Goal: Information Seeking & Learning: Learn about a topic

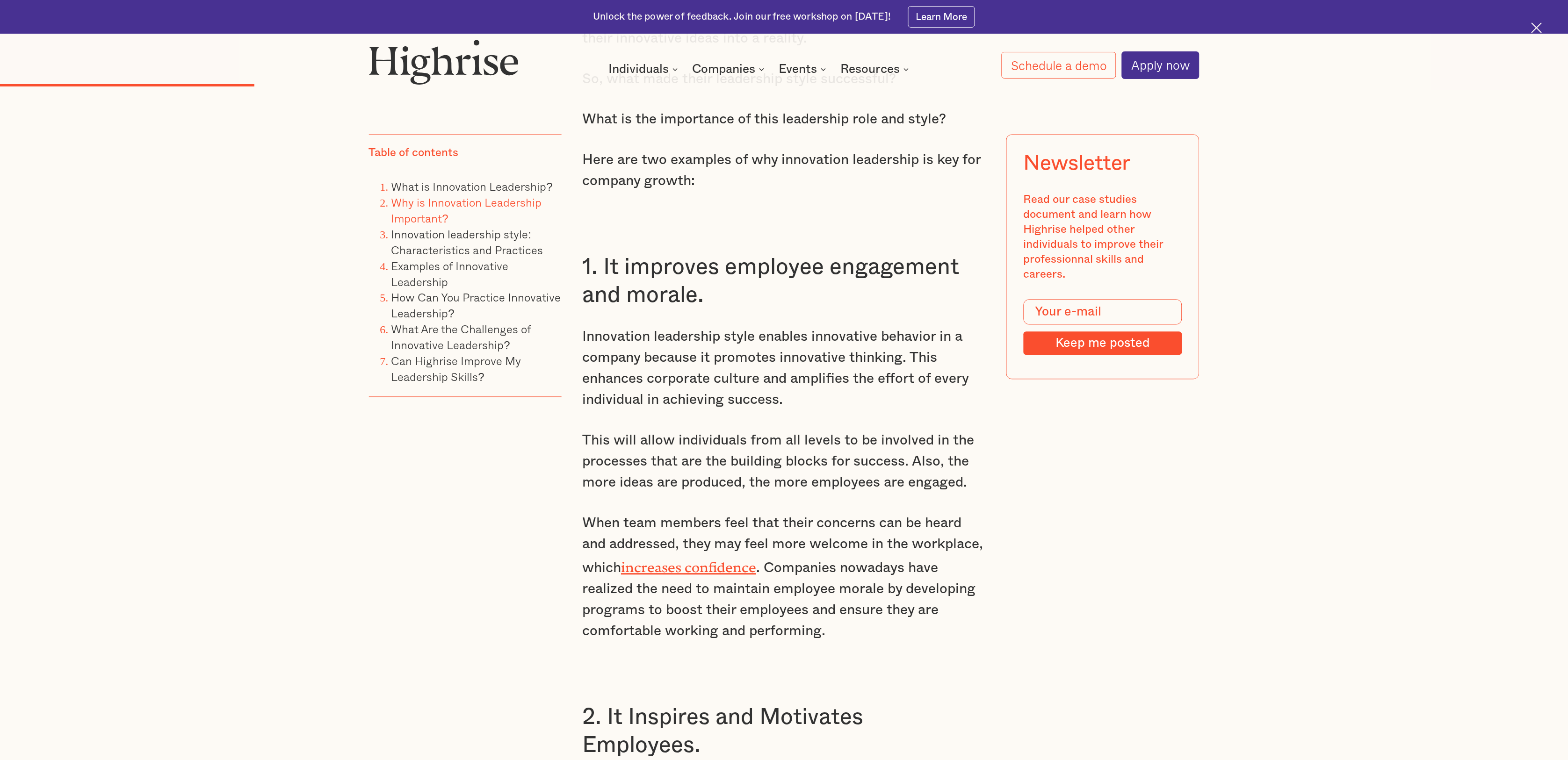
scroll to position [2337, 0]
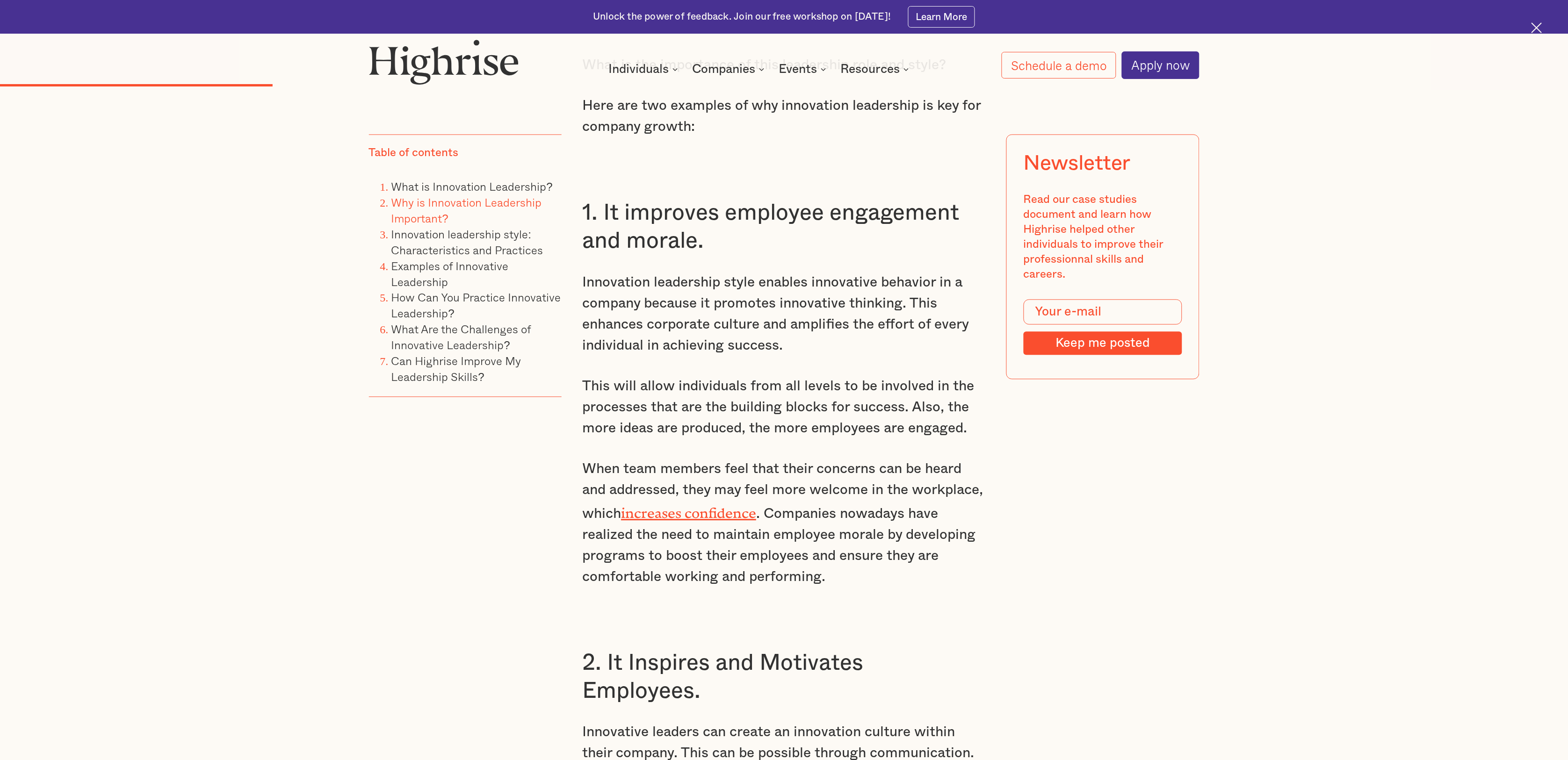
click at [865, 463] on p "When team members feel that their concerns can be heard and addressed, they may…" at bounding box center [783, 523] width 404 height 129
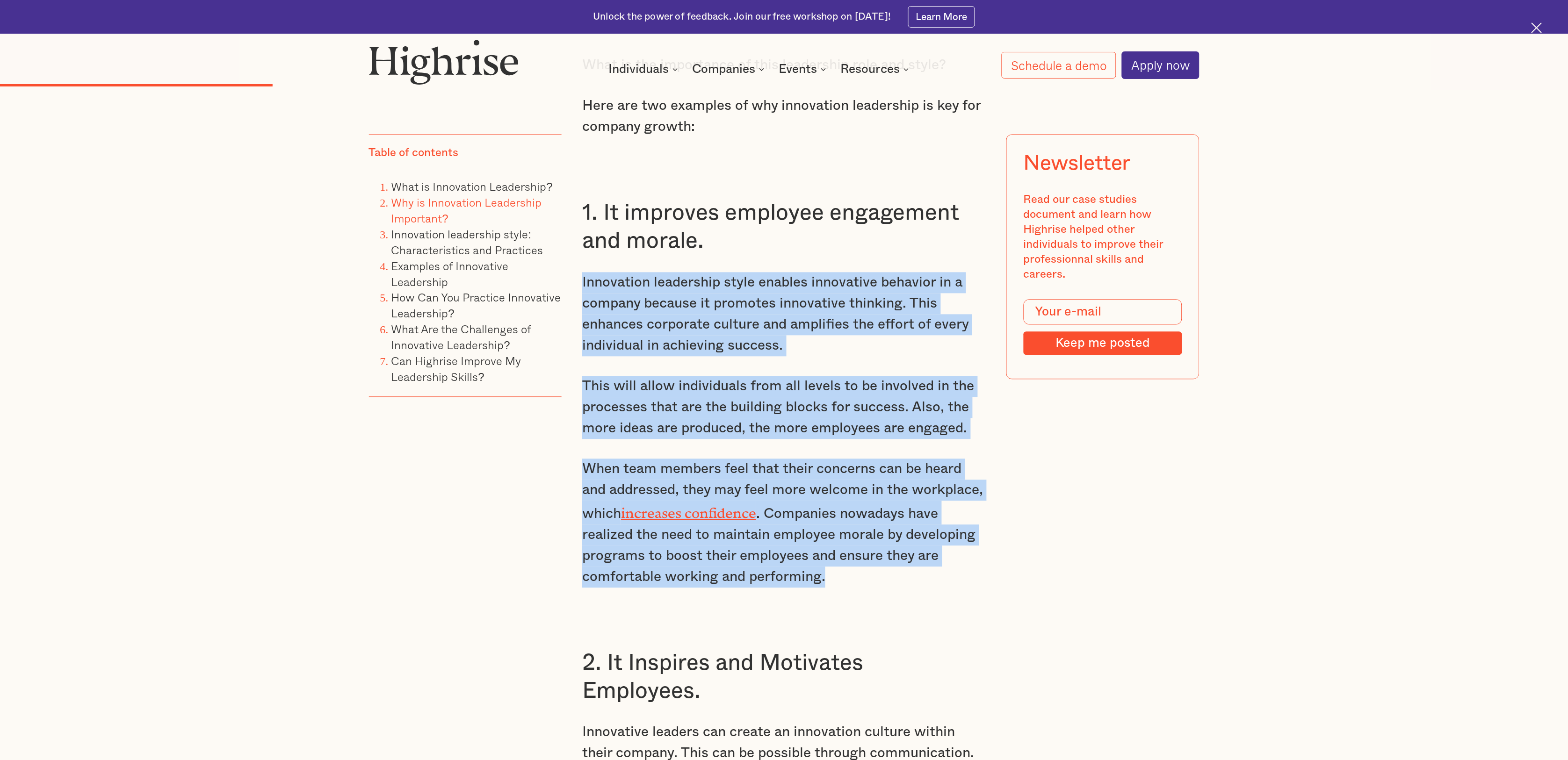
drag, startPoint x: 824, startPoint y: 561, endPoint x: 580, endPoint y: 265, distance: 383.6
copy div "Innovation leadership style enables innovative behavior in a company because it…"
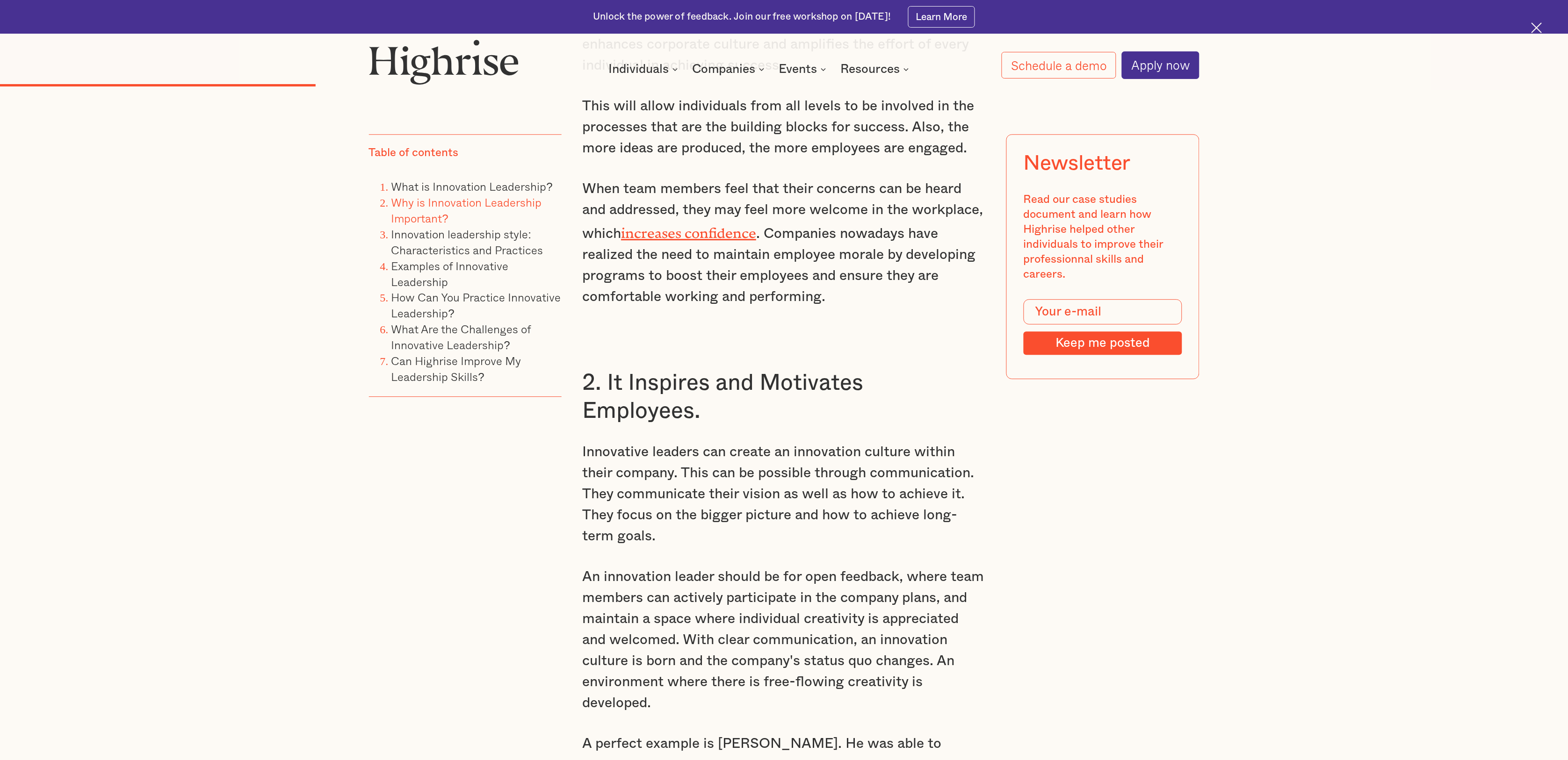
click at [758, 467] on p "Innovative leaders can create an innovation culture within their company. This …" at bounding box center [783, 494] width 404 height 105
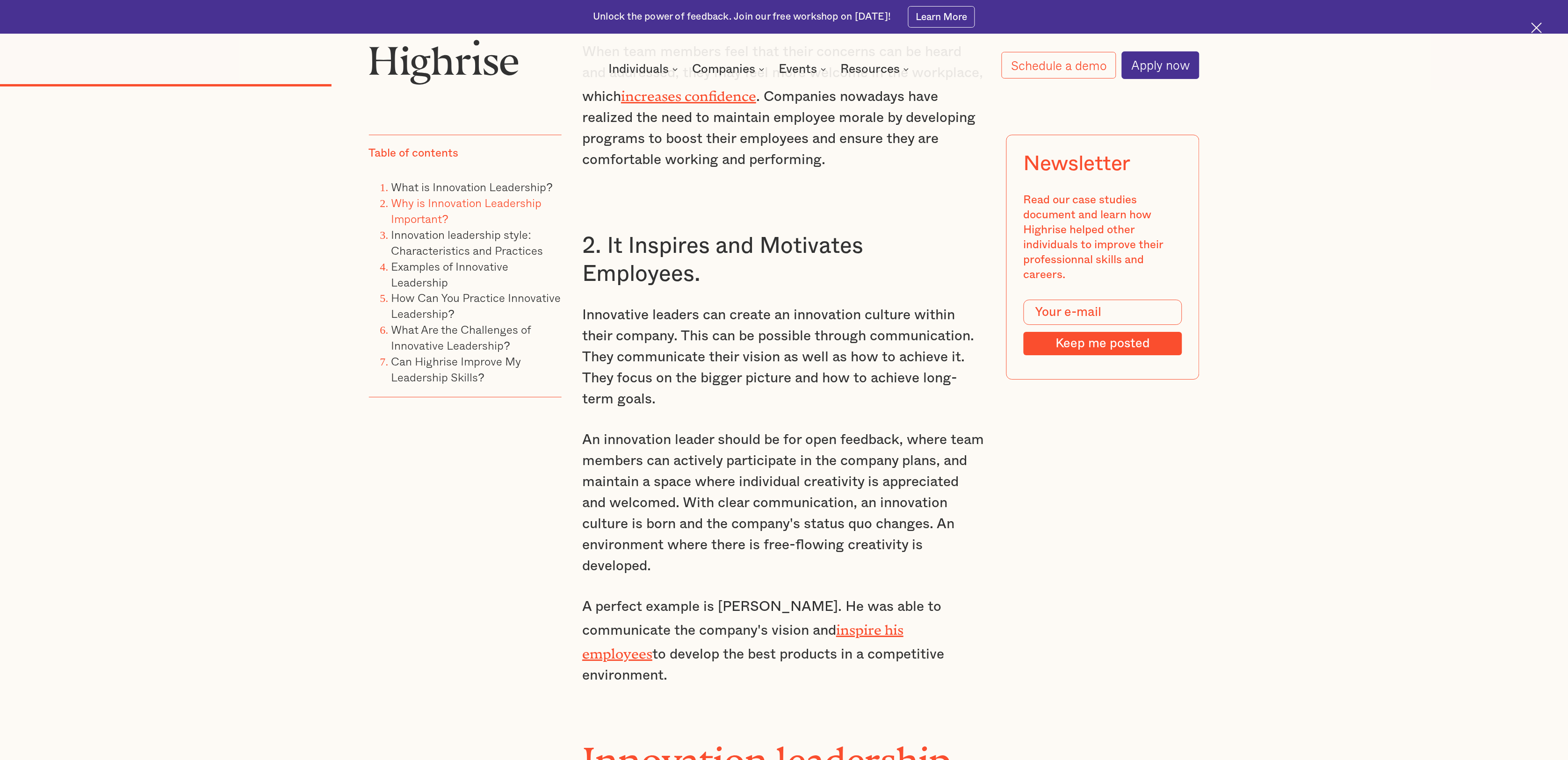
scroll to position [2711, 0]
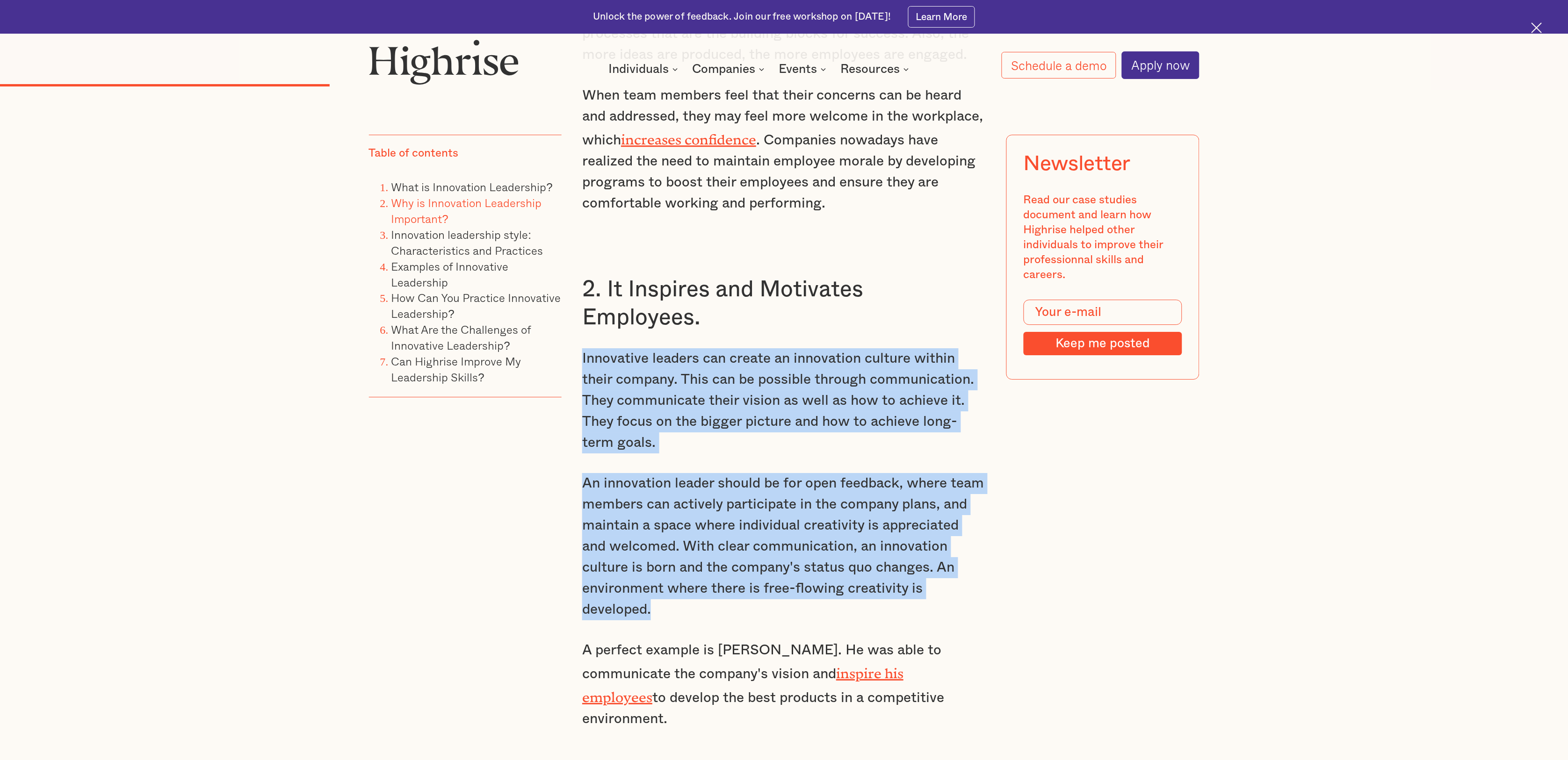
drag, startPoint x: 658, startPoint y: 596, endPoint x: 577, endPoint y: 347, distance: 261.8
copy div "Innovative leaders can create an innovation culture within their company. This …"
click at [690, 431] on p "Innovative leaders can create an innovation culture within their company. This …" at bounding box center [783, 400] width 404 height 105
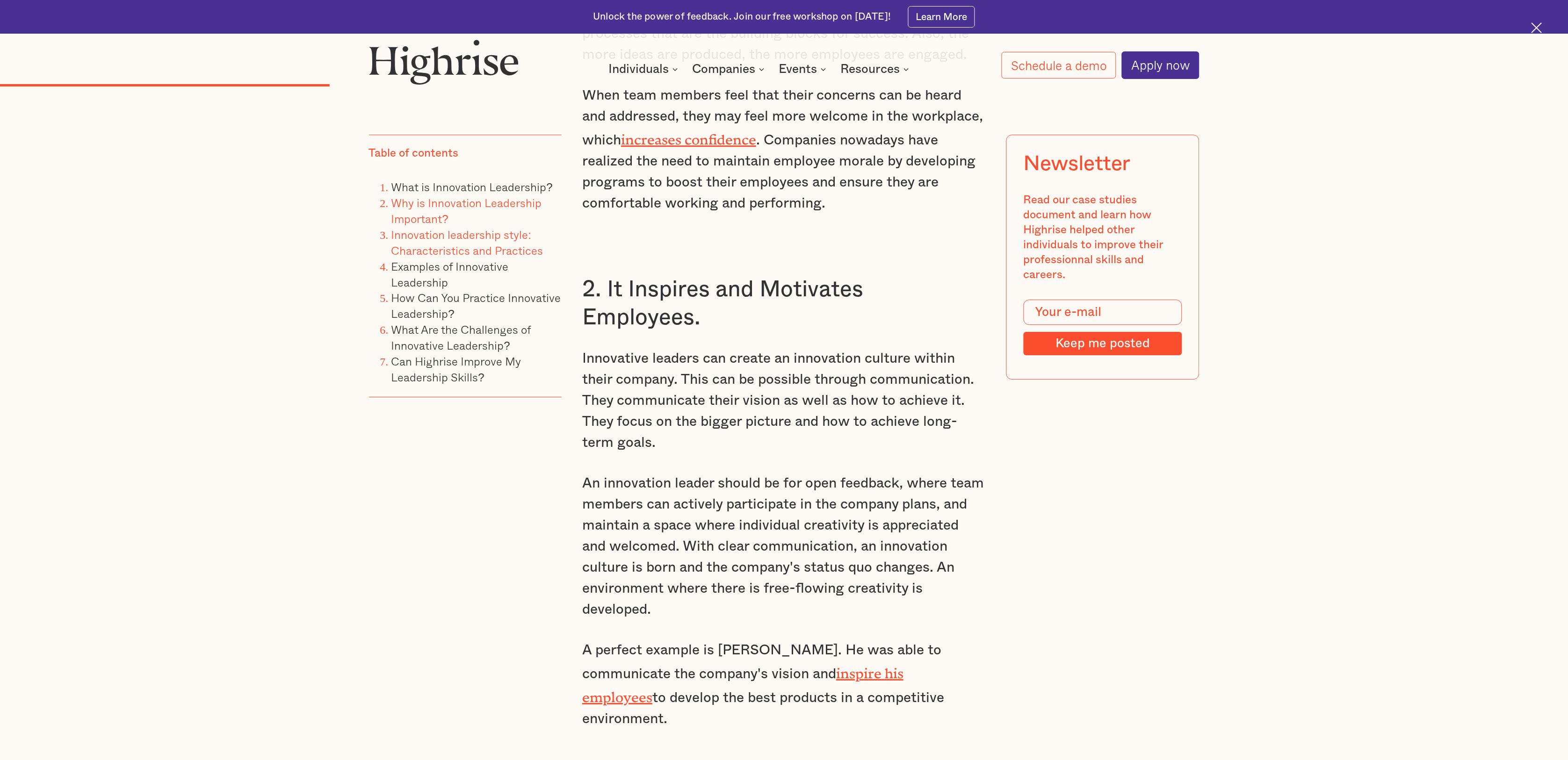
click at [432, 229] on link "Innovation leadership style: Characteristics and Practices" at bounding box center [467, 242] width 152 height 33
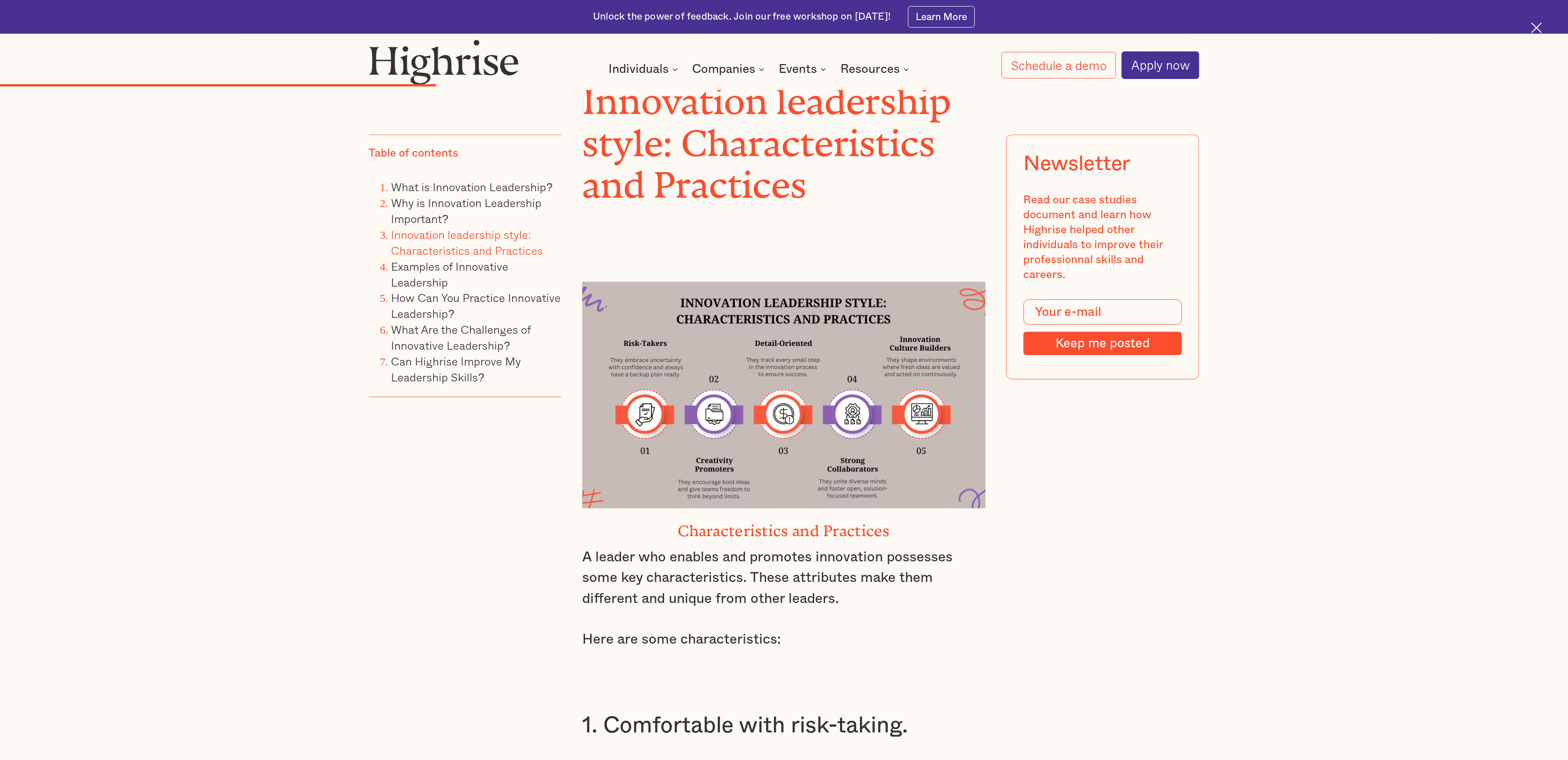
scroll to position [3417, 0]
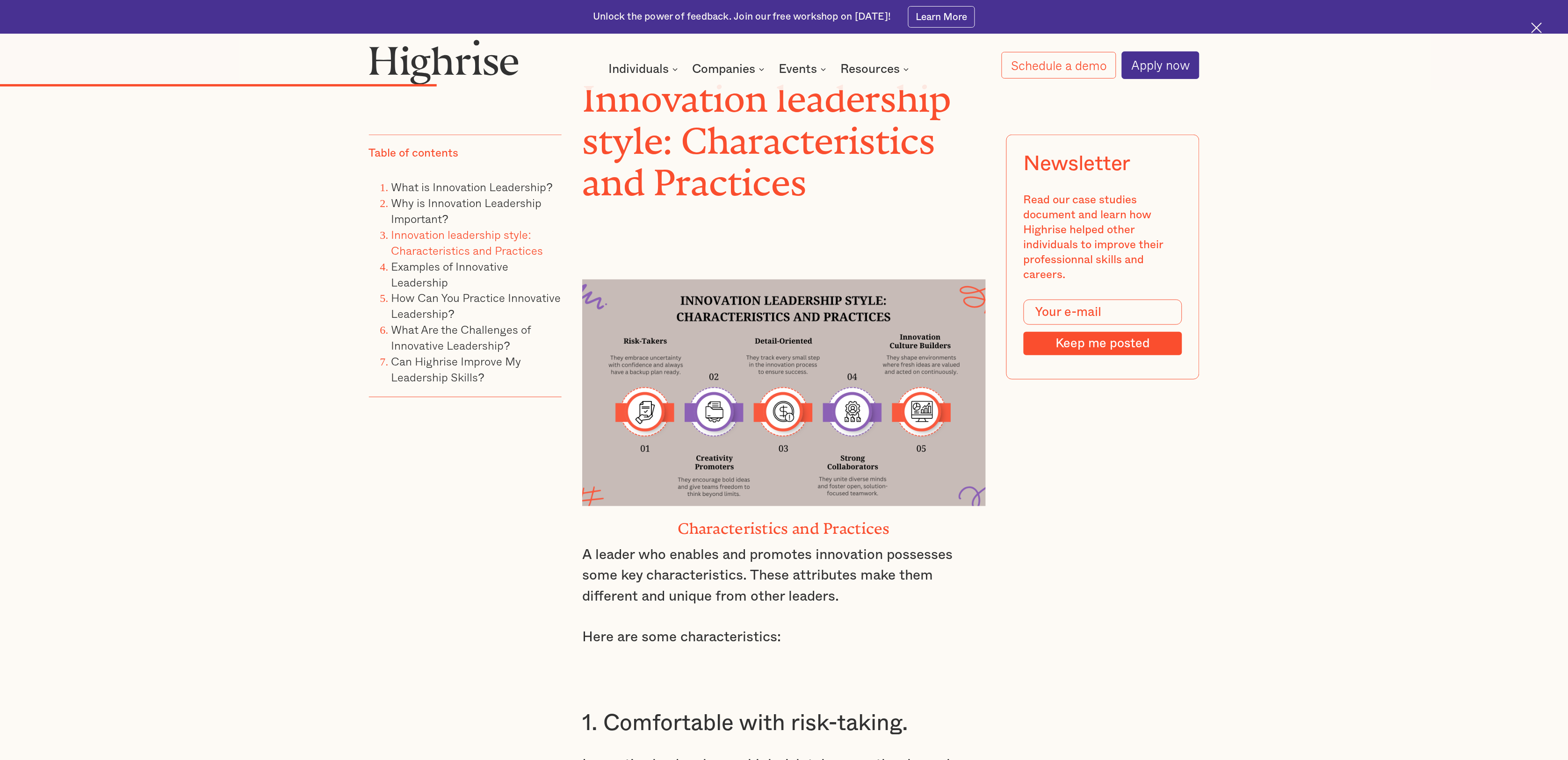
click at [726, 285] on img at bounding box center [783, 392] width 404 height 227
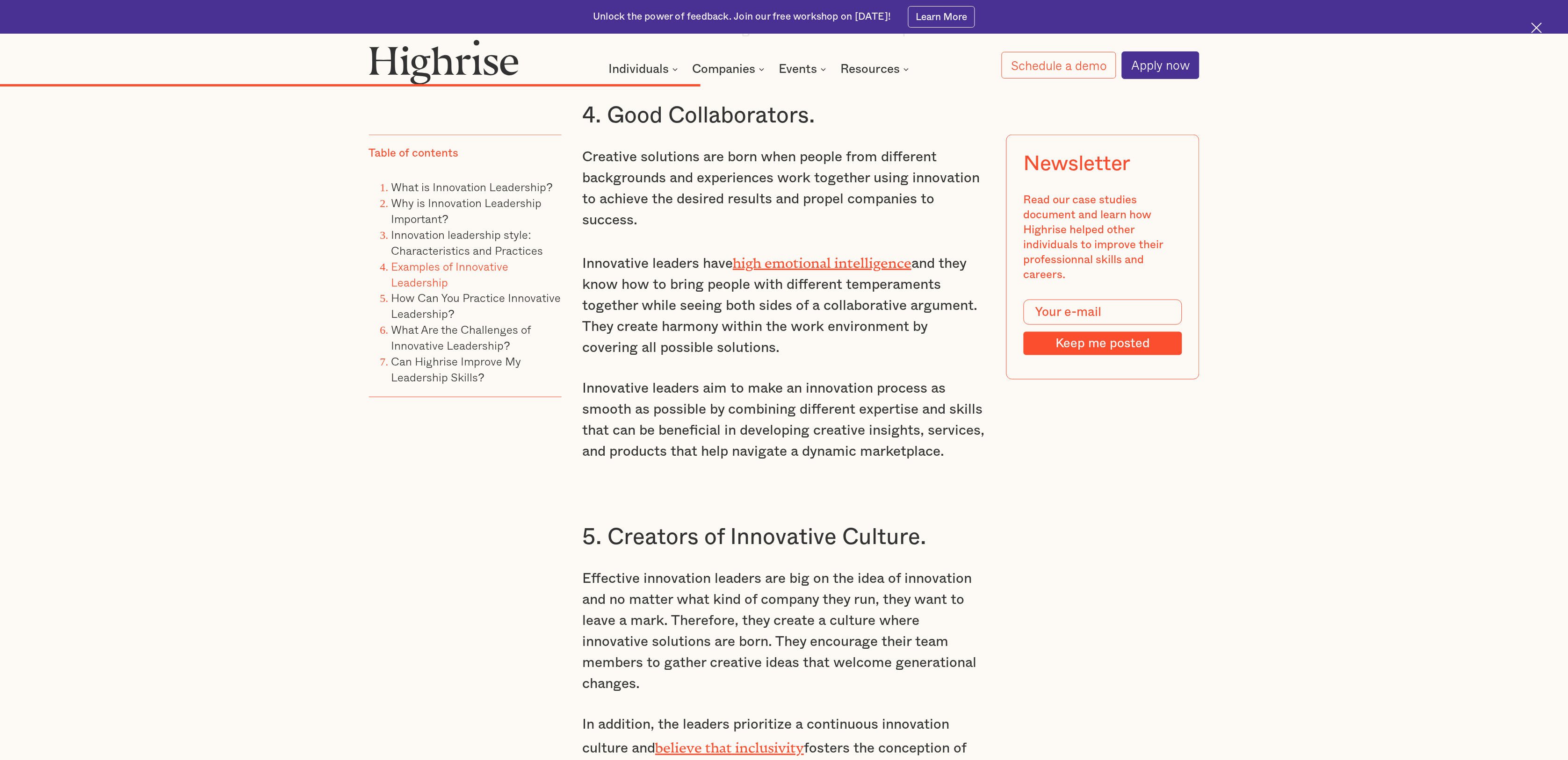
scroll to position [5100, 0]
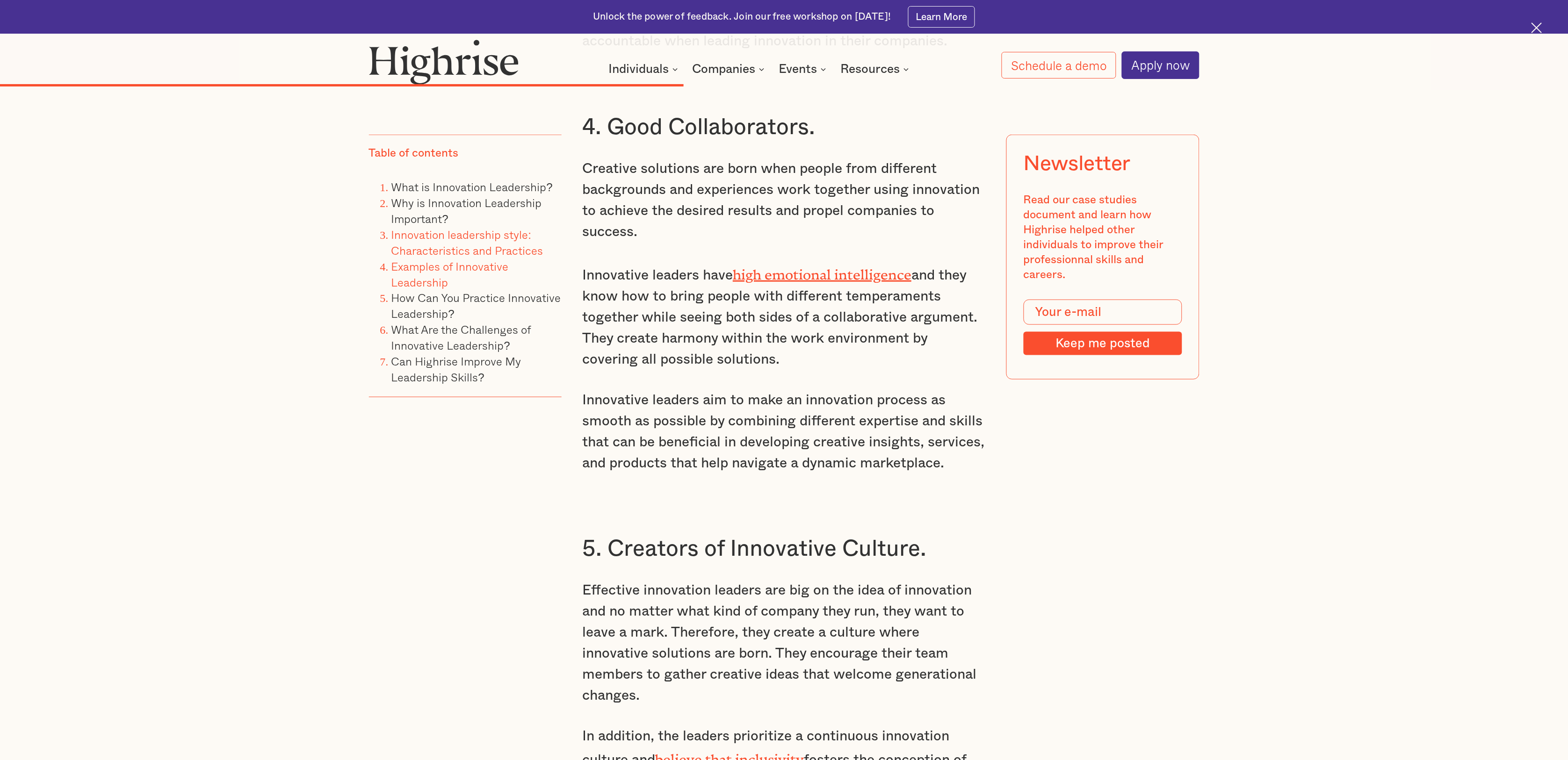
click at [414, 246] on link "Innovation leadership style: Characteristics and Practices" at bounding box center [467, 242] width 152 height 33
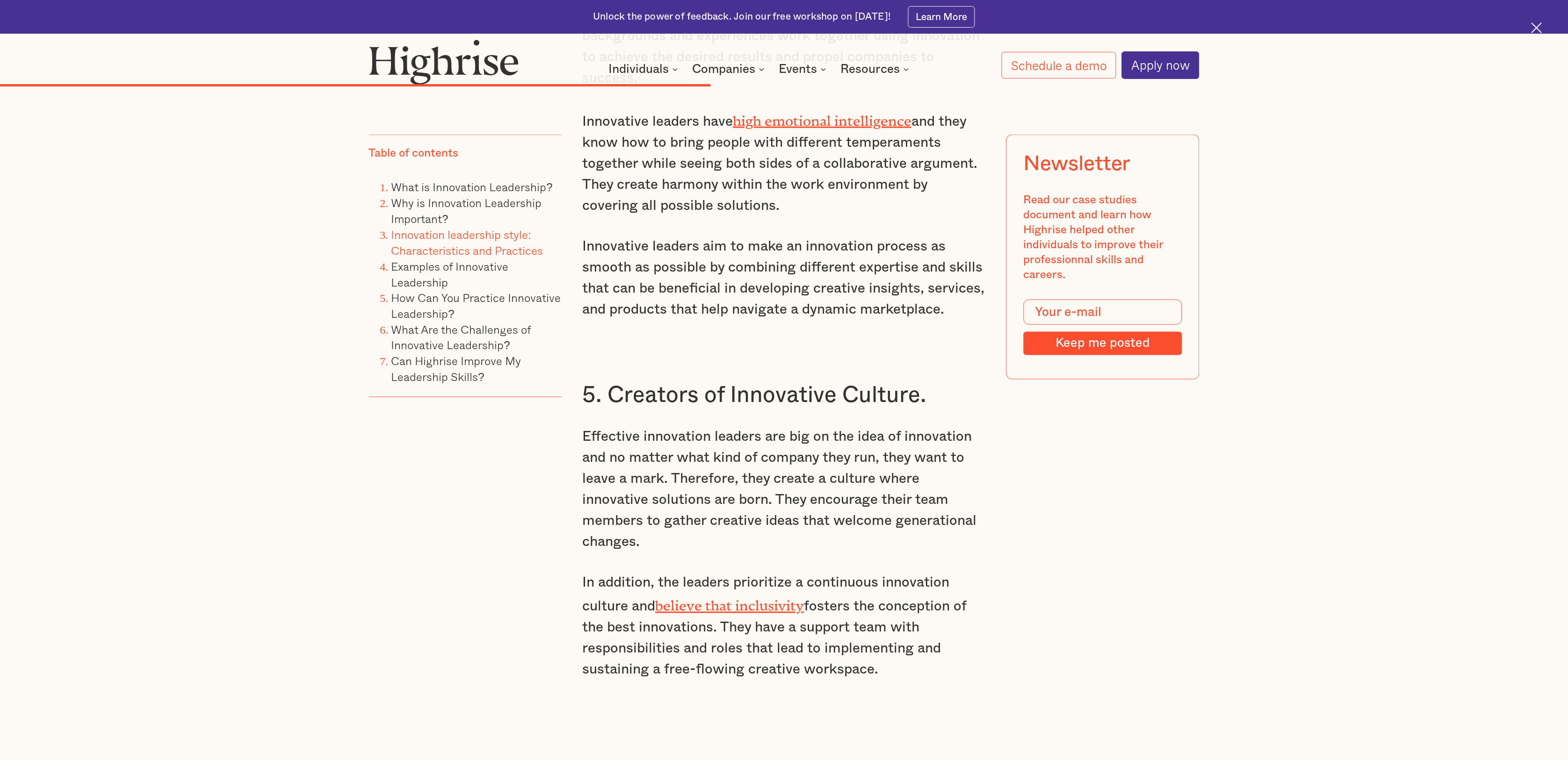
scroll to position [5287, 0]
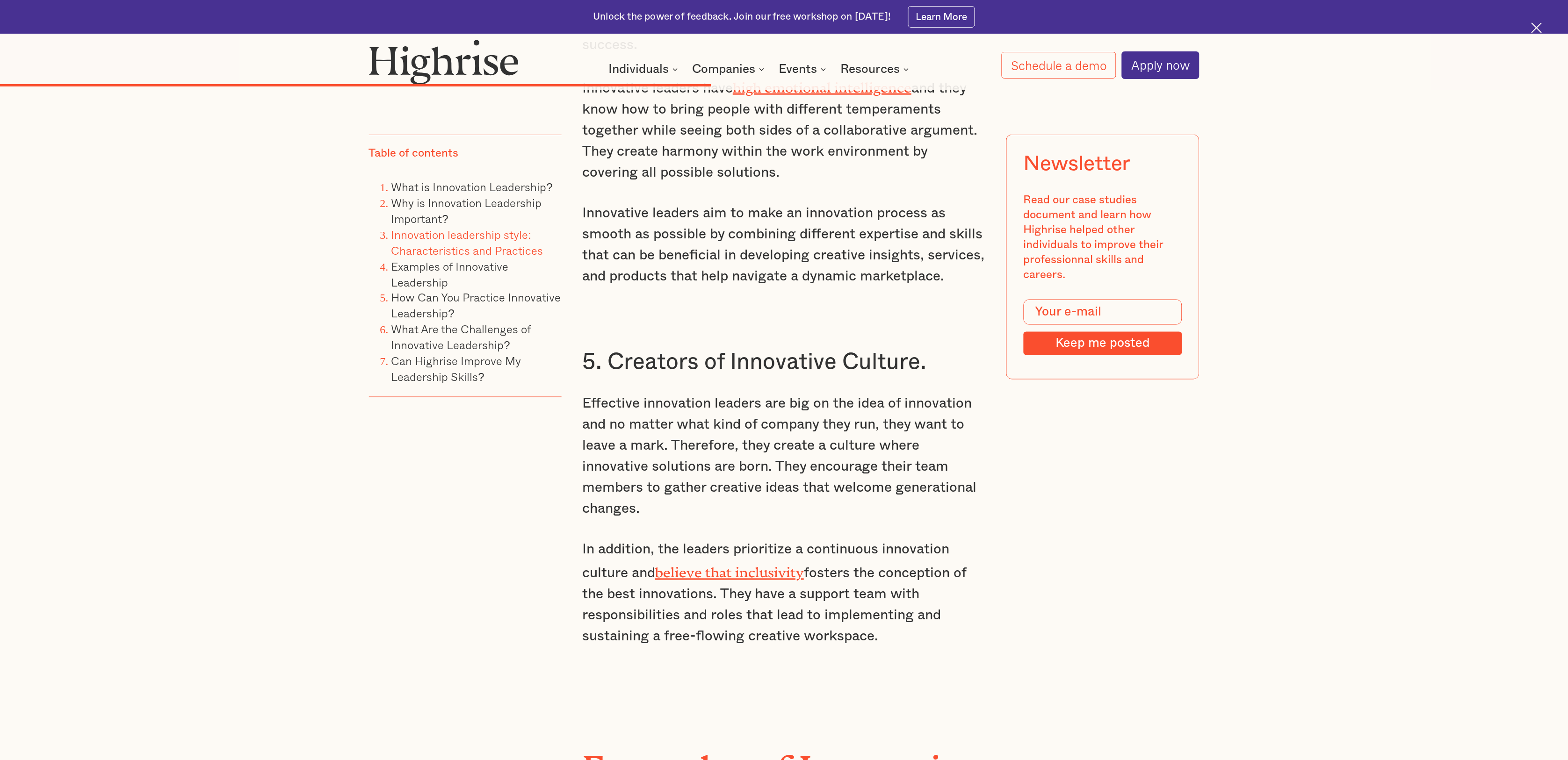
click at [1159, 596] on div "“Some see things as they are and ask why. Others dream things that never were a…" at bounding box center [784, 663] width 830 height 10004
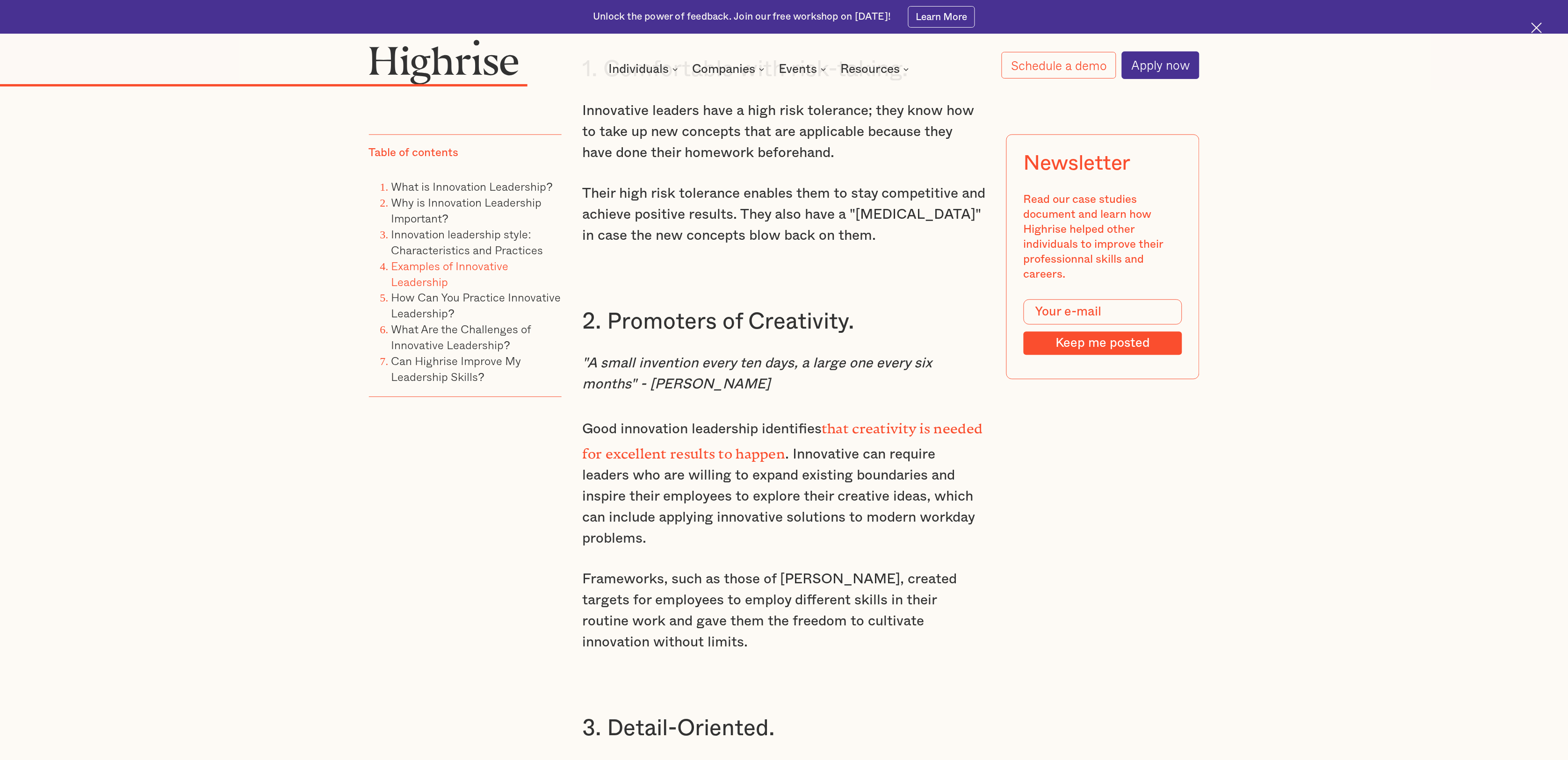
scroll to position [3885, 0]
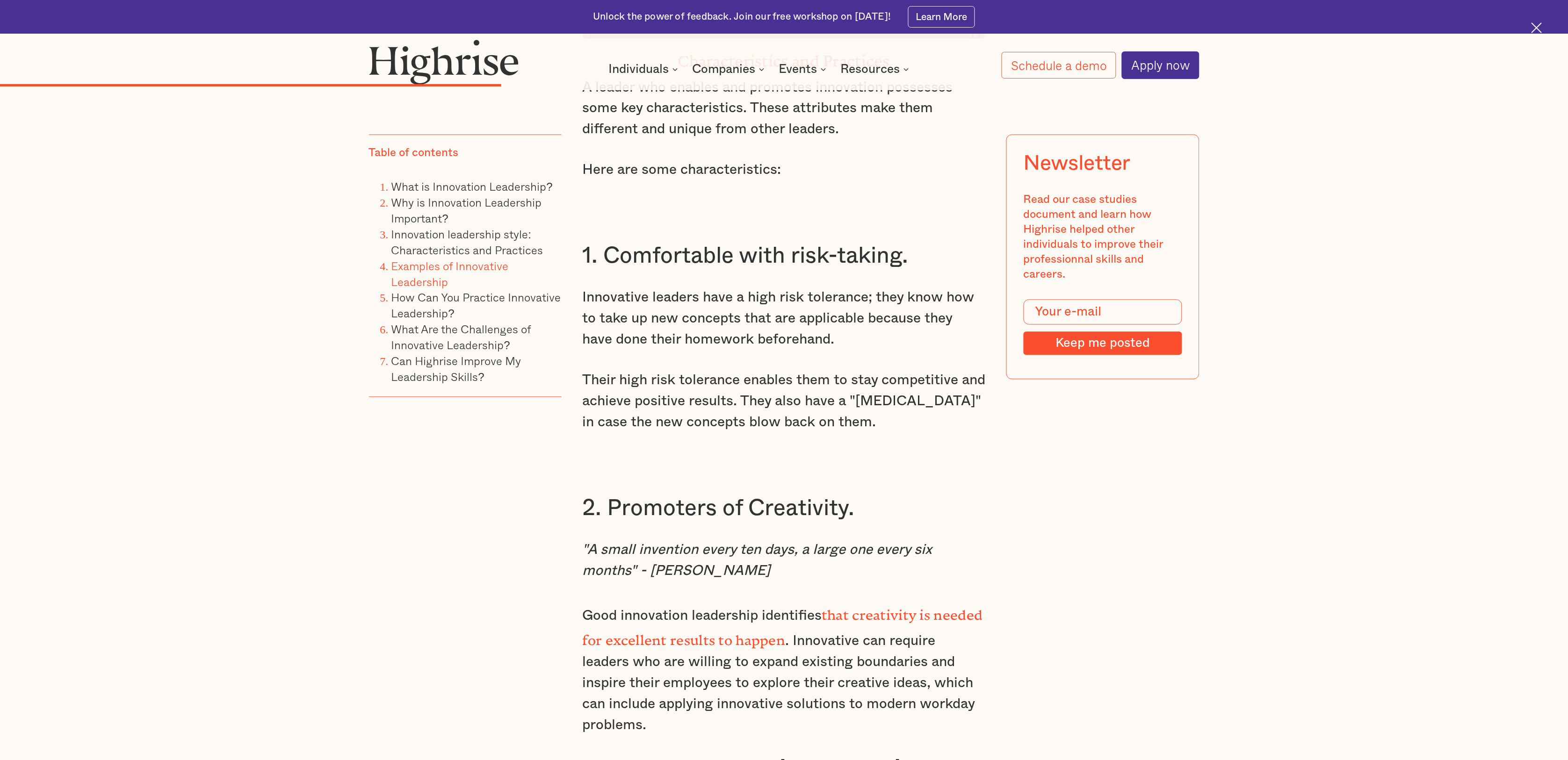
click at [715, 321] on div "Why is Innovation Leadership Important? Innovation leaders like [PERSON_NAME], …" at bounding box center [783, 128] width 404 height 3882
drag, startPoint x: 780, startPoint y: 273, endPoint x: 785, endPoint y: 265, distance: 9.4
click at [784, 287] on p "Innovative leaders have a high risk tolerance; they know how to take up new con…" at bounding box center [783, 319] width 404 height 63
click at [800, 382] on p "Their high risk tolerance enables them to stay competitive and achieve positive…" at bounding box center [783, 402] width 404 height 63
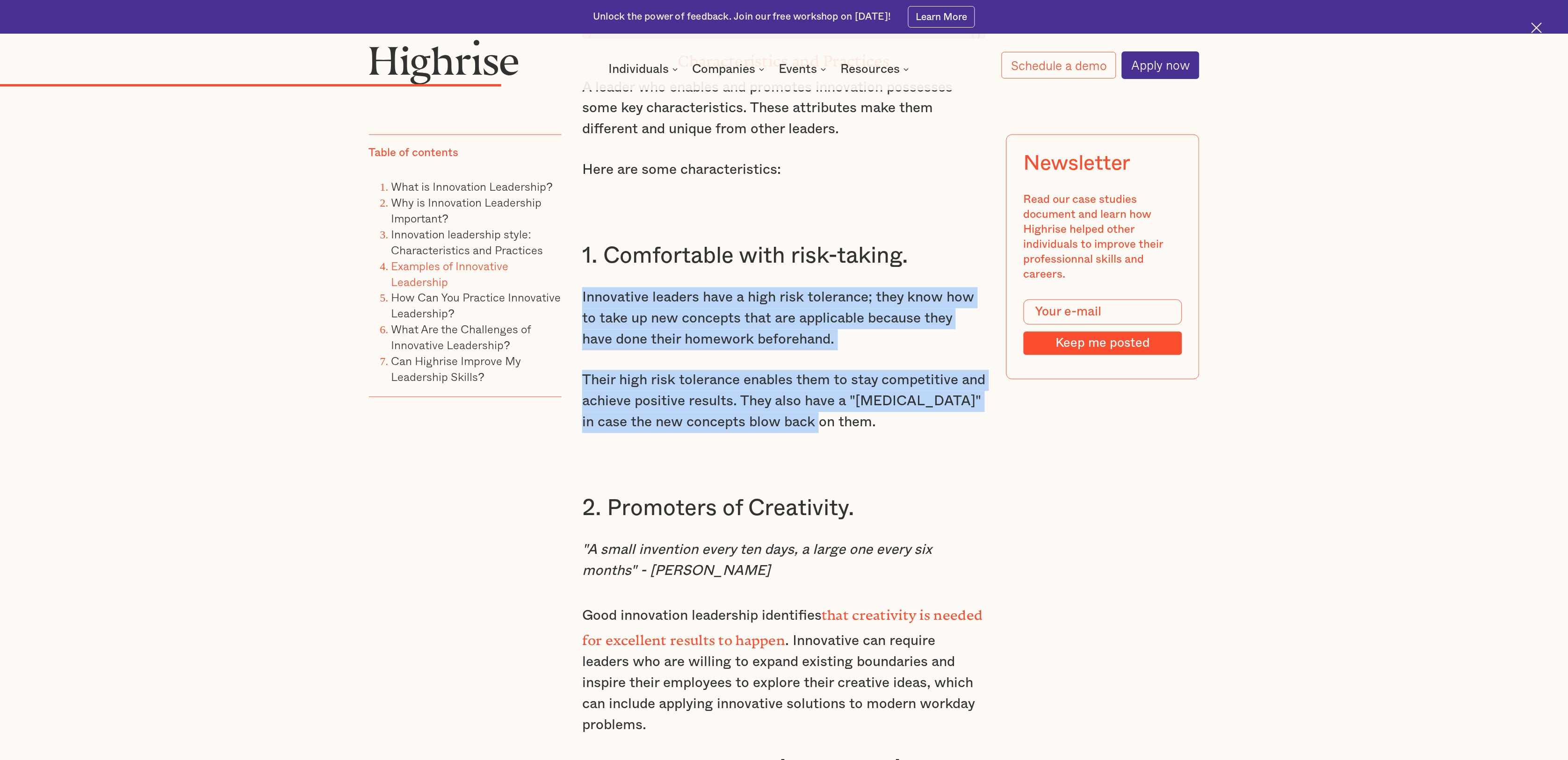
drag, startPoint x: 807, startPoint y: 379, endPoint x: 579, endPoint y: 257, distance: 258.6
copy div "Innovative leaders have a high risk tolerance; they know how to take up new con…"
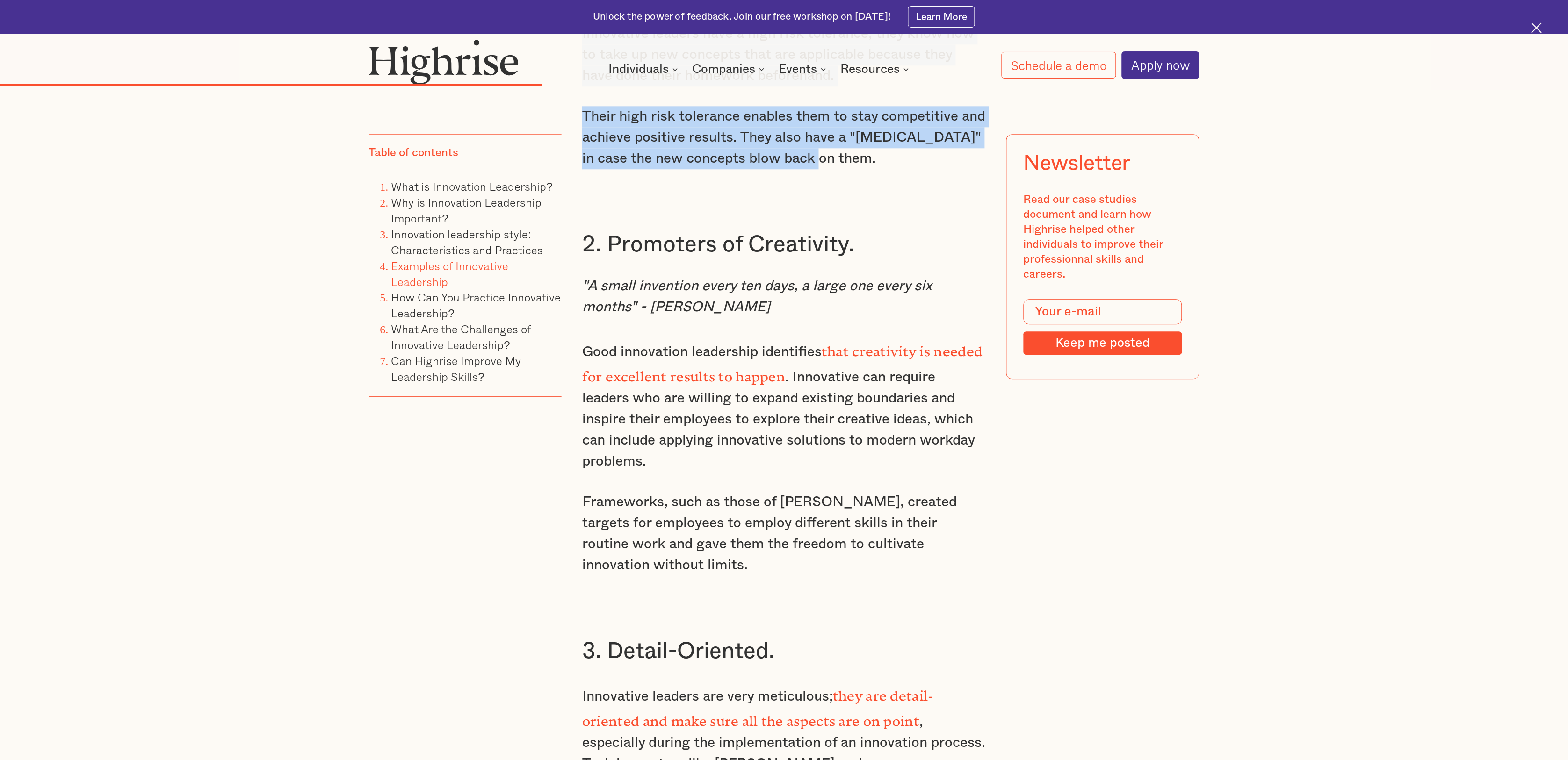
scroll to position [4164, 0]
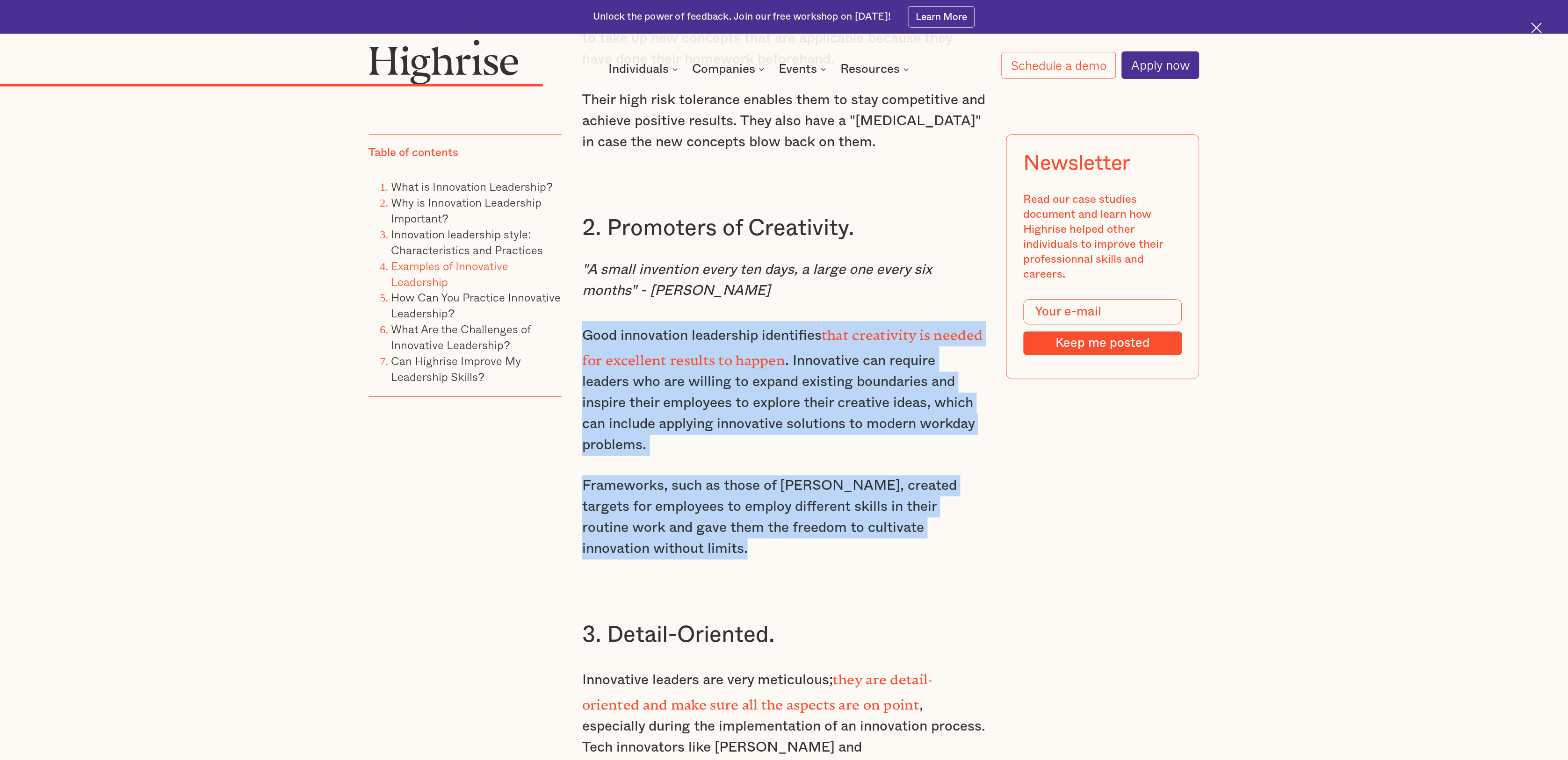
drag, startPoint x: 586, startPoint y: 289, endPoint x: 631, endPoint y: 469, distance: 185.5
copy div "Good innovation leadership identifies that creativity is needed for excellent r…"
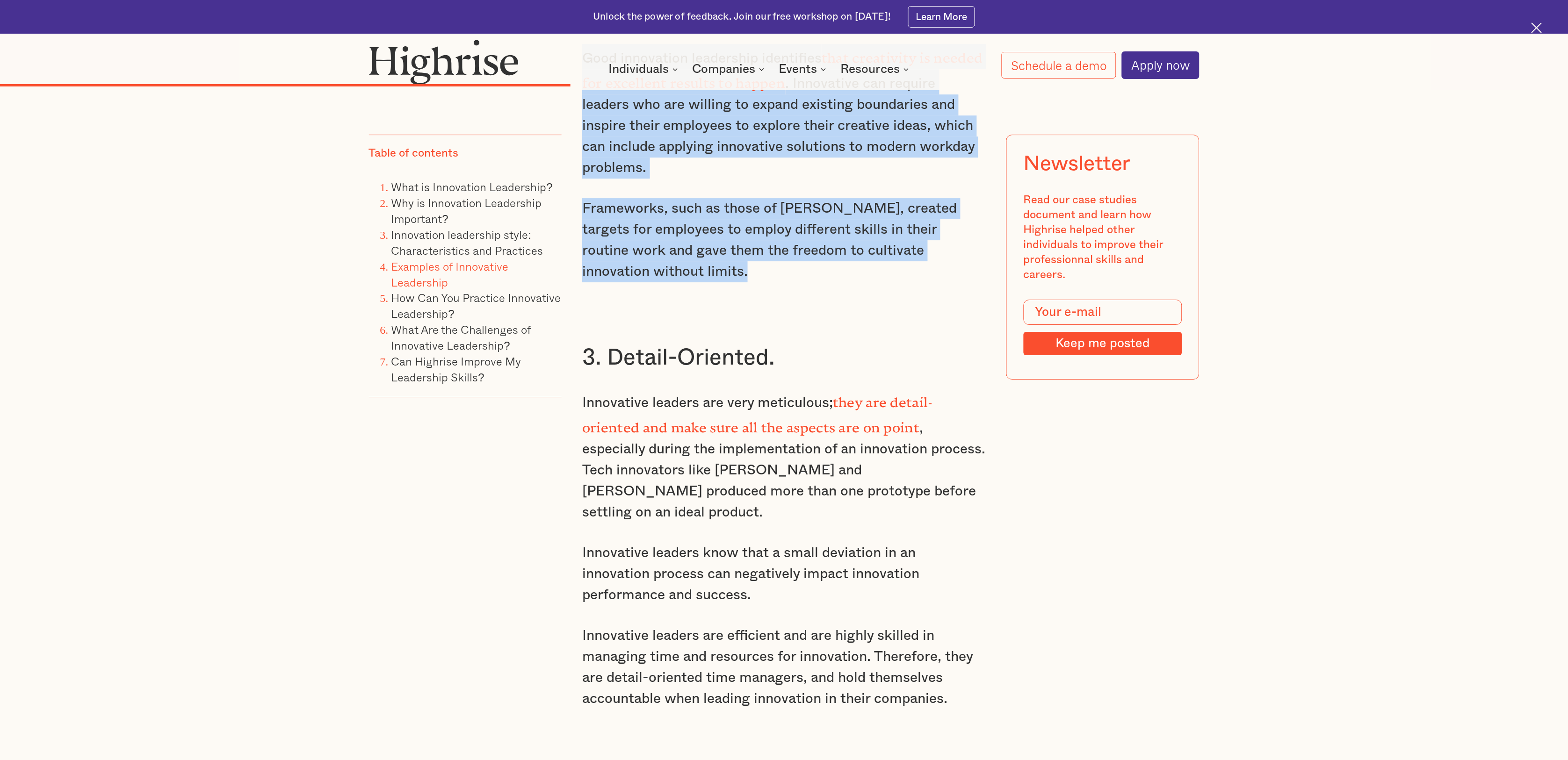
scroll to position [4445, 0]
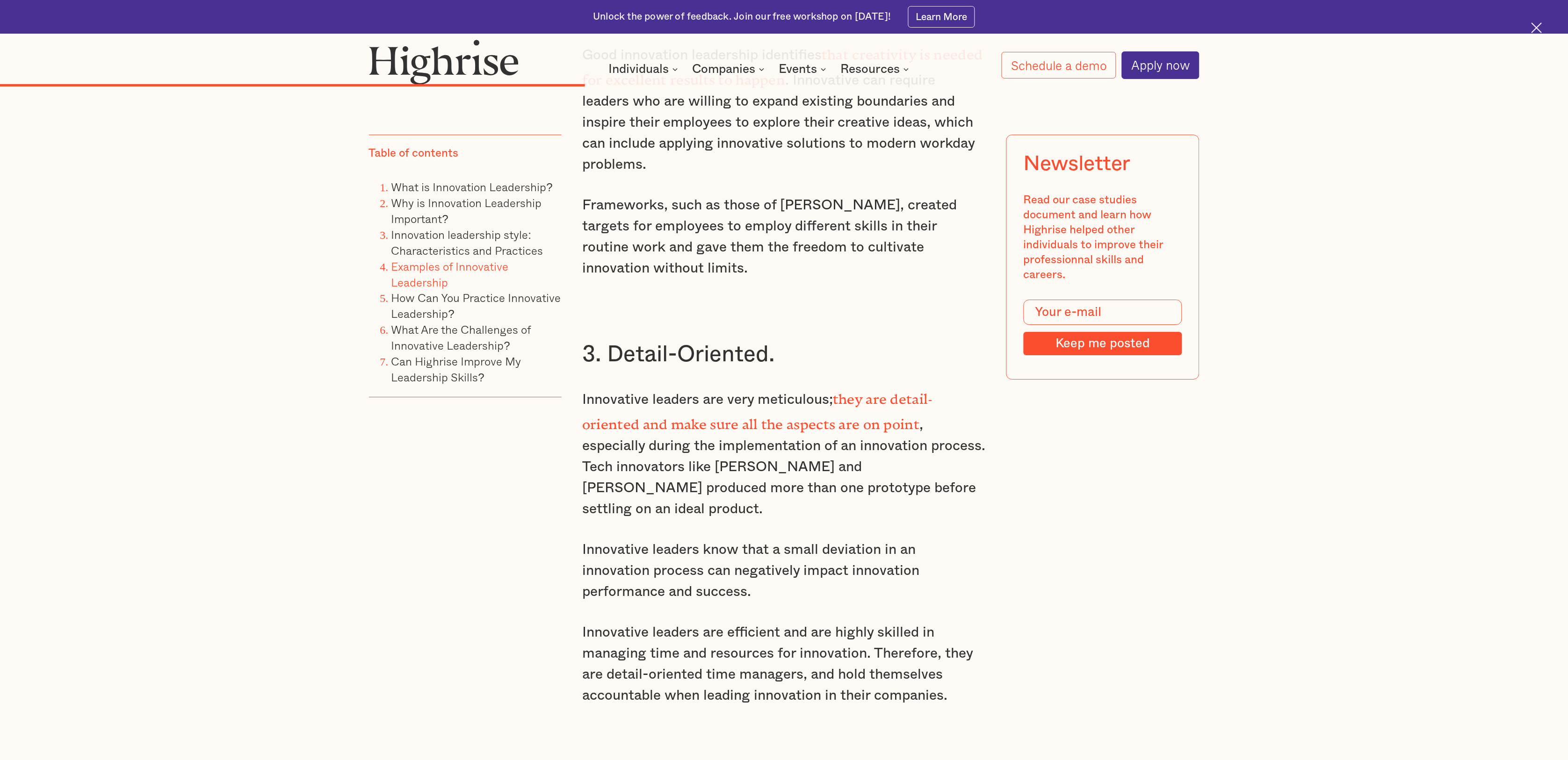
click at [681, 385] on p "Innovative leaders are very meticulous; they are detail-oriented and make sure …" at bounding box center [783, 452] width 404 height 134
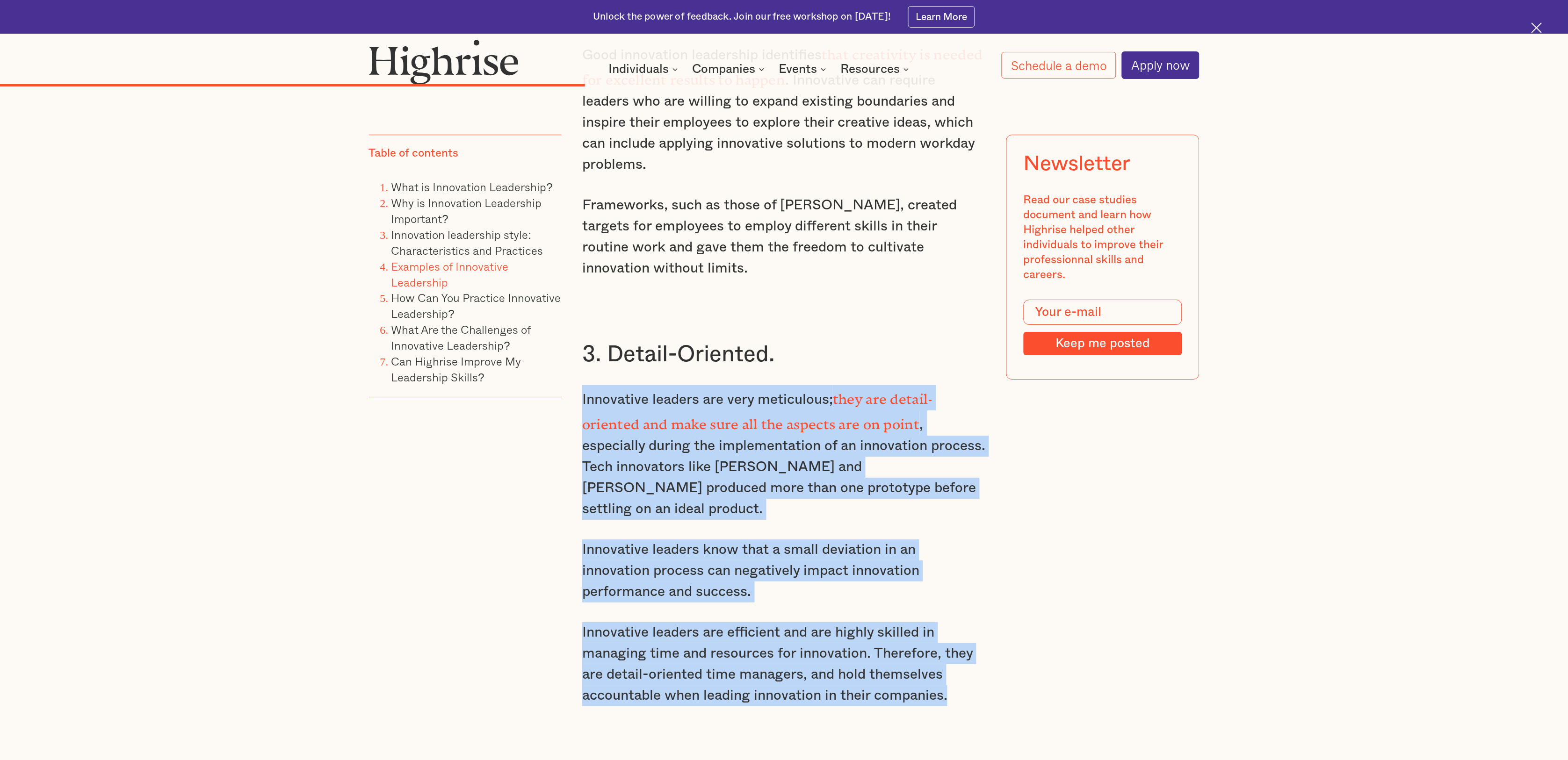
drag, startPoint x: 949, startPoint y: 598, endPoint x: 584, endPoint y: 330, distance: 452.8
copy div "Innovative leaders are very meticulous; they are detail-oriented and make sure …"
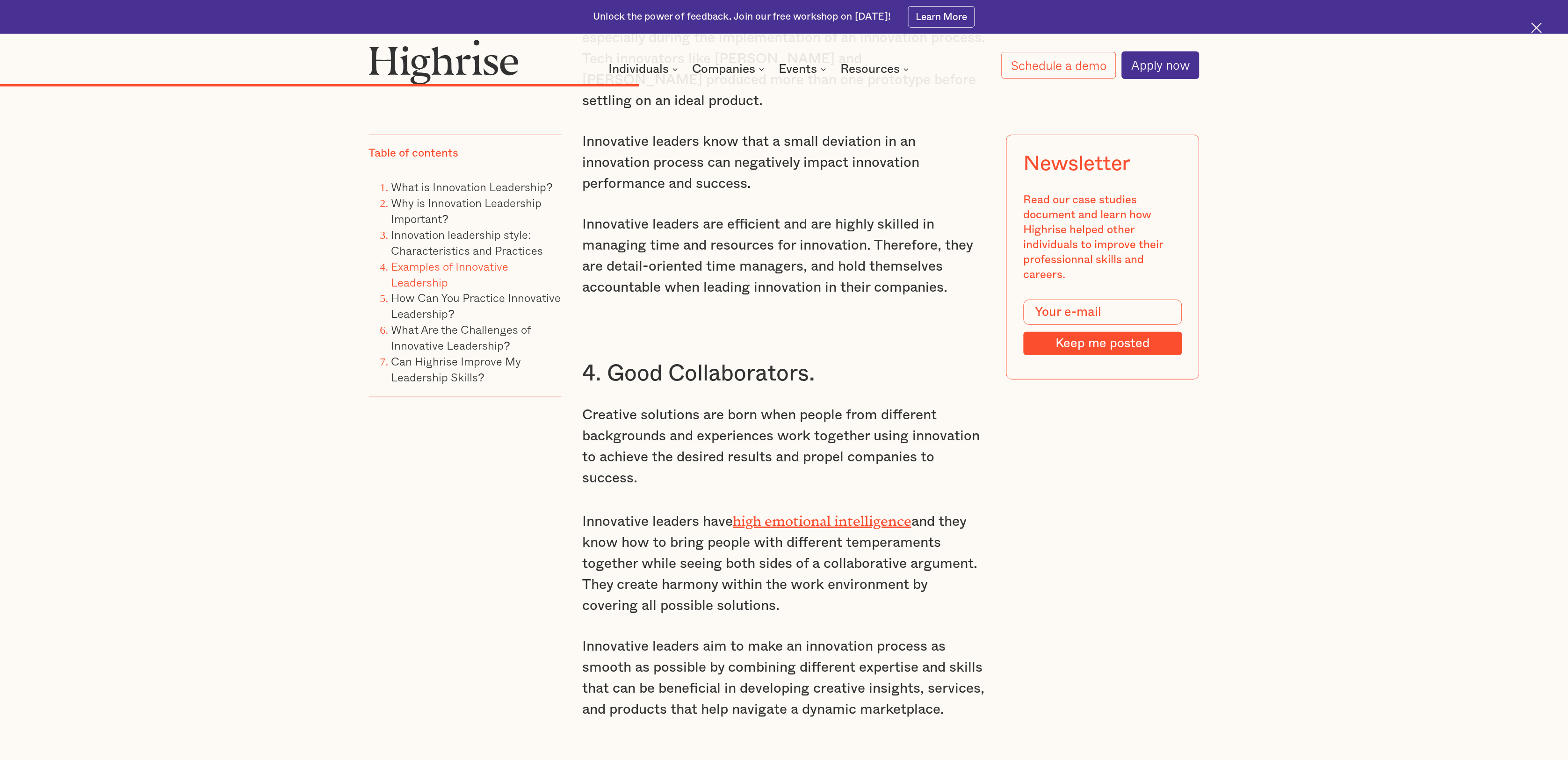
scroll to position [4913, 0]
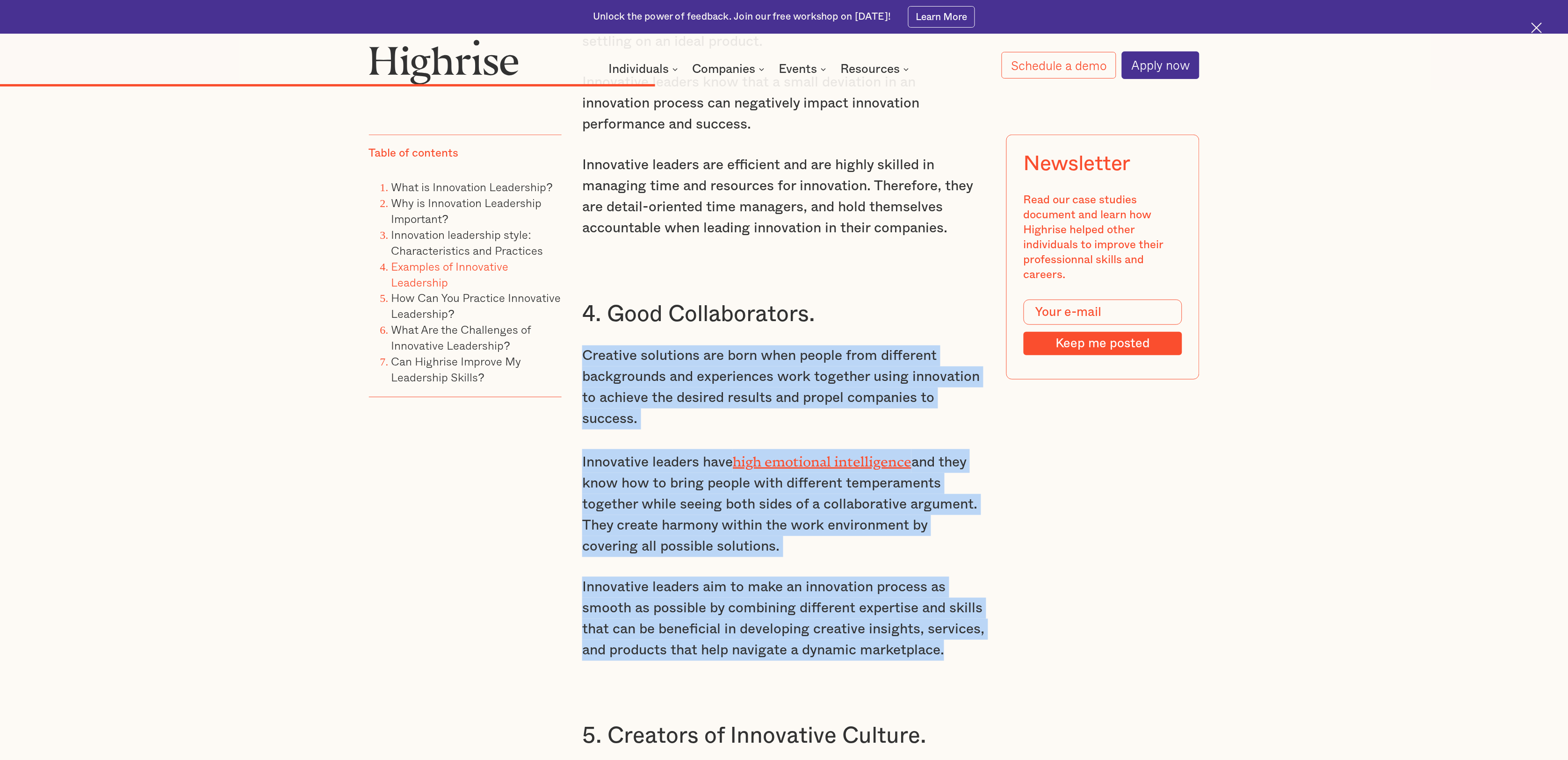
drag, startPoint x: 950, startPoint y: 548, endPoint x: 586, endPoint y: 265, distance: 461.1
copy div "Creative solutions are born when people from different backgrounds and experien…"
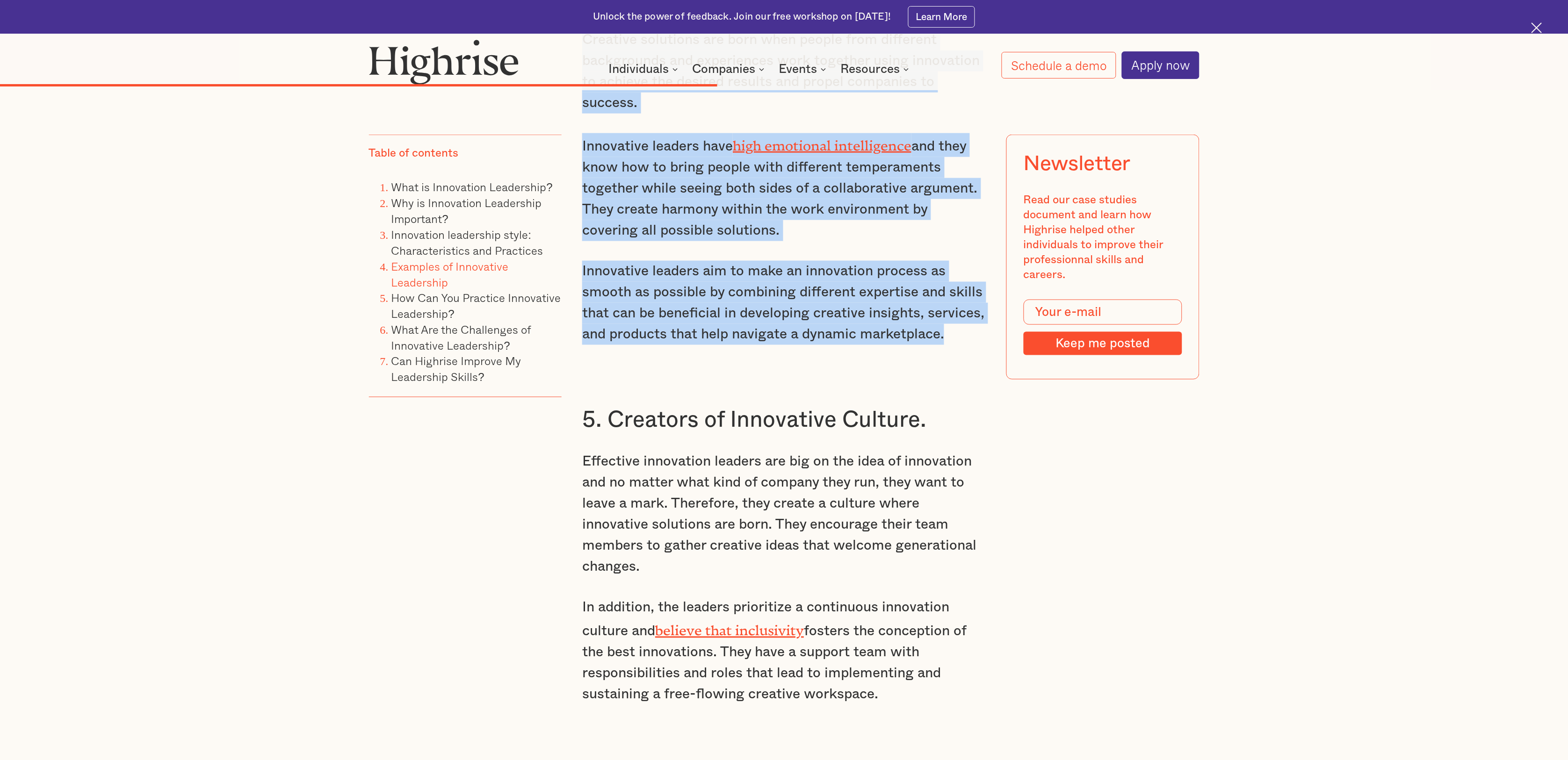
scroll to position [5380, 0]
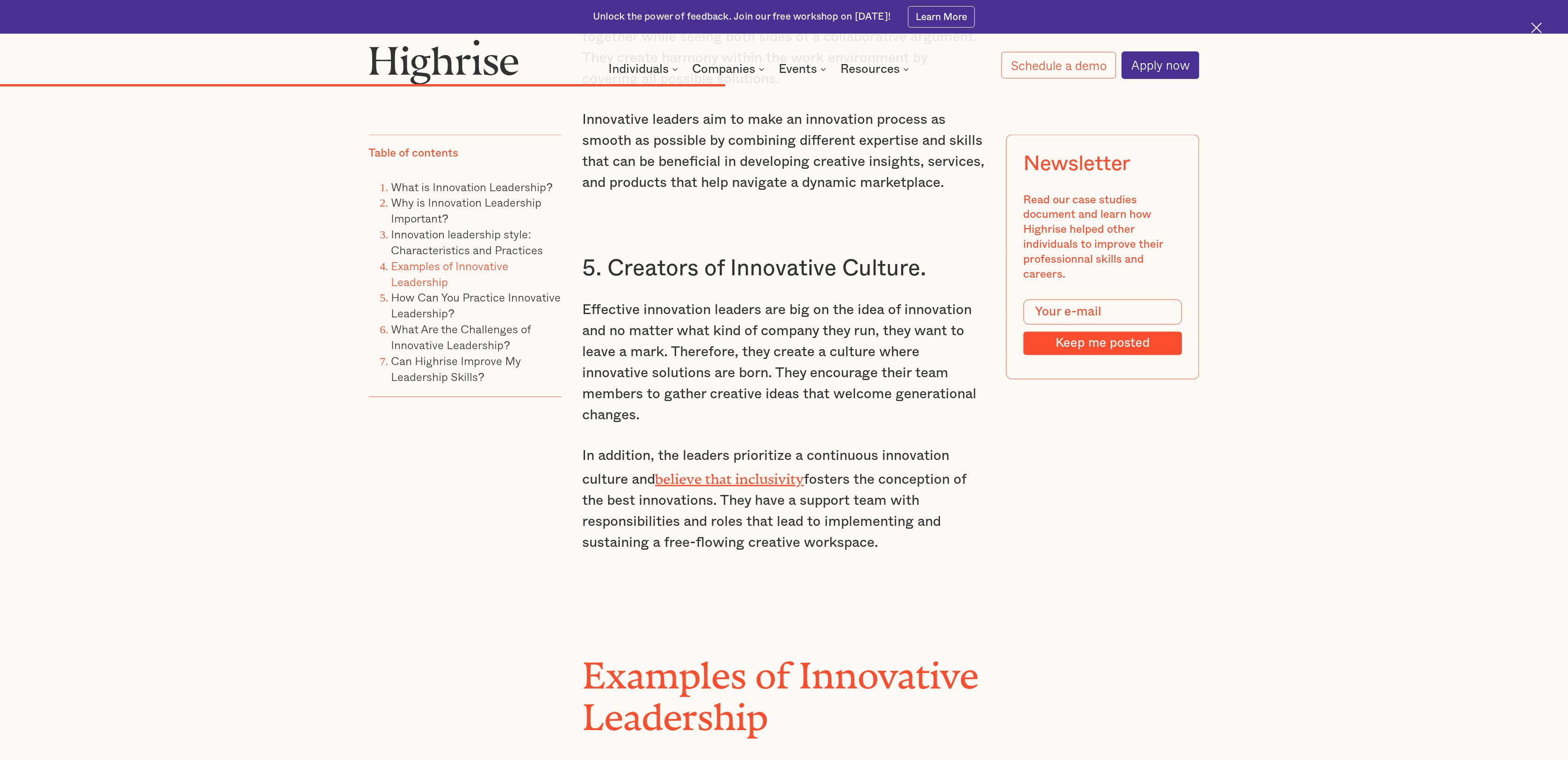
drag, startPoint x: 893, startPoint y: 439, endPoint x: 582, endPoint y: 215, distance: 383.3
copy div "Effective innovation leaders are big on the idea of innovation and no matter wh…"
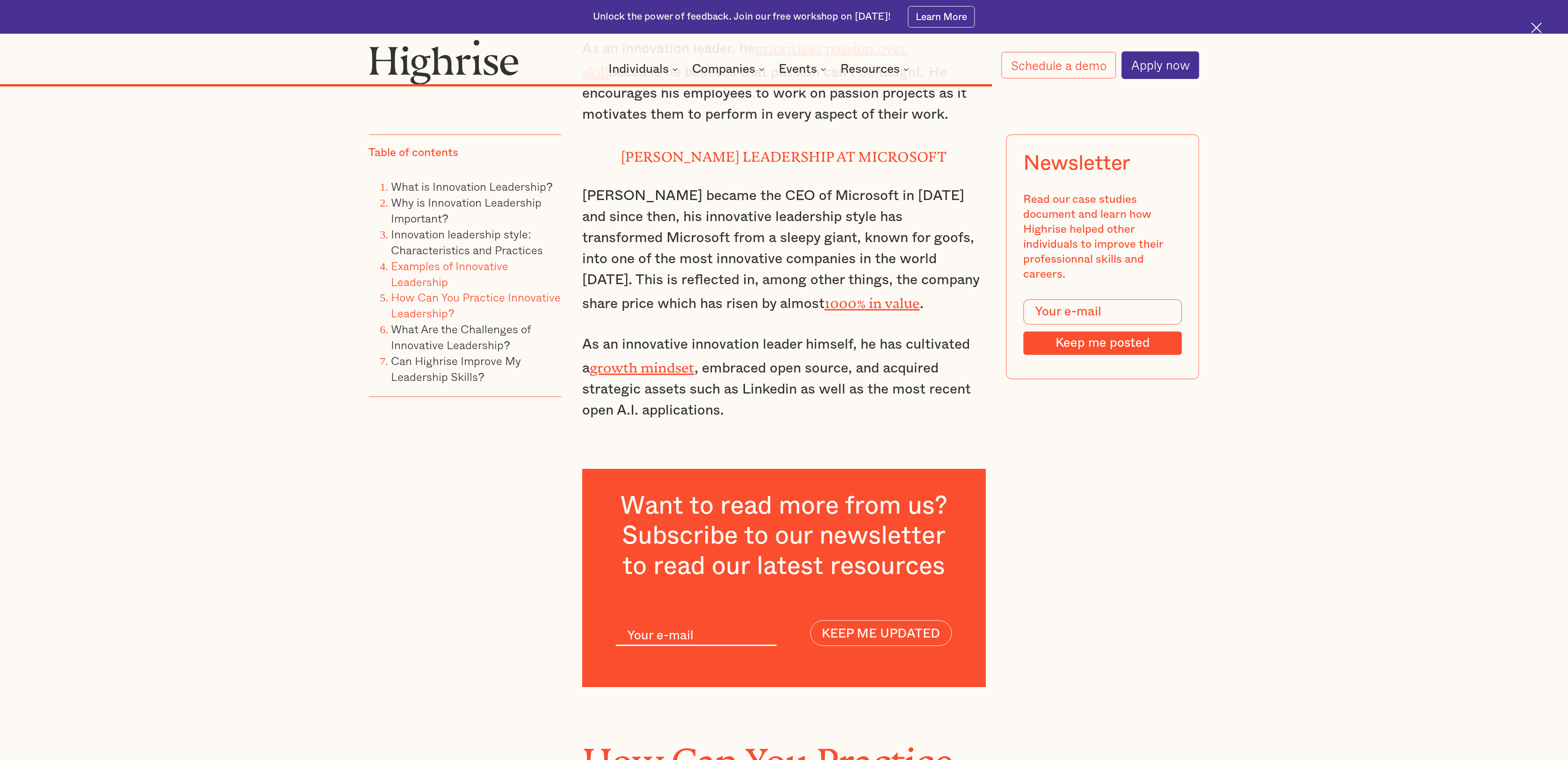
click at [467, 291] on link "How Can You Practice Innovative Leadership?" at bounding box center [476, 305] width 170 height 33
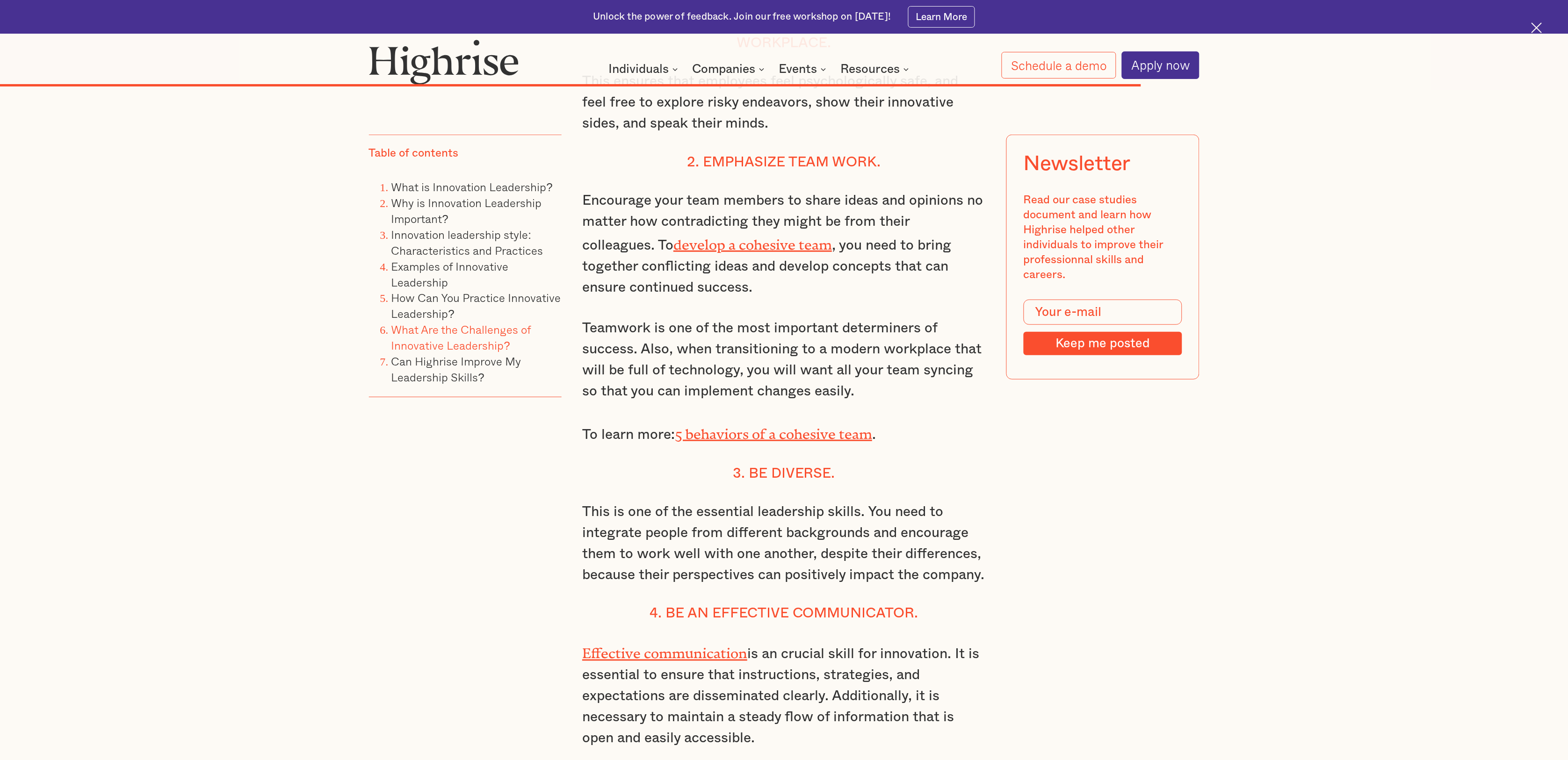
scroll to position [8070, 0]
